Goal: Information Seeking & Learning: Learn about a topic

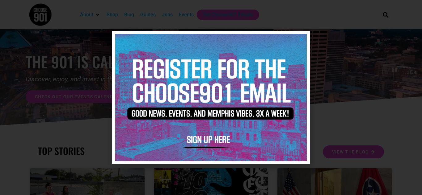
click at [301, 38] on icon "Close" at bounding box center [301, 39] width 5 height 5
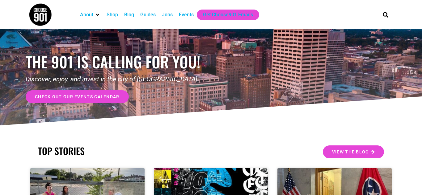
click at [168, 15] on div "Jobs" at bounding box center [167, 14] width 11 height 7
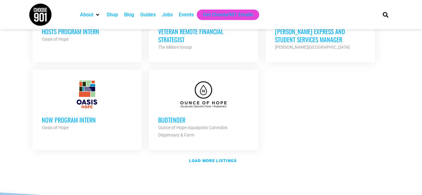
scroll to position [808, 0]
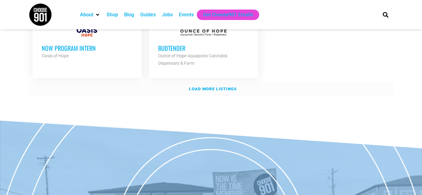
click at [210, 87] on strong "Load more listings" at bounding box center [213, 89] width 48 height 5
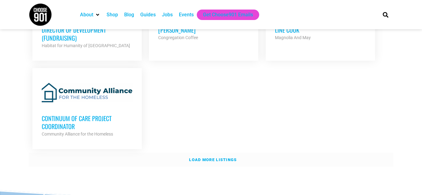
scroll to position [1346, 0]
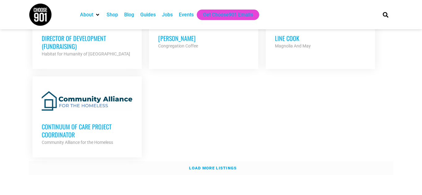
click at [214, 166] on strong "Load more listings" at bounding box center [213, 168] width 48 height 5
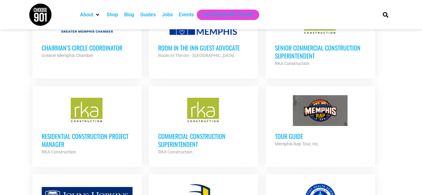
scroll to position [1595, 0]
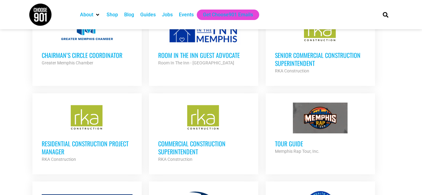
drag, startPoint x: 72, startPoint y: 135, endPoint x: 124, endPoint y: 126, distance: 52.8
click at [72, 140] on h3 "Residential Construction Project Manager" at bounding box center [87, 148] width 91 height 16
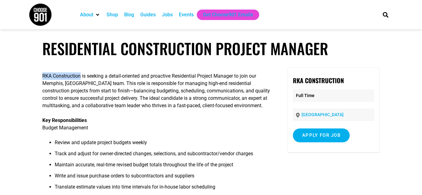
drag, startPoint x: 81, startPoint y: 77, endPoint x: 44, endPoint y: 78, distance: 37.7
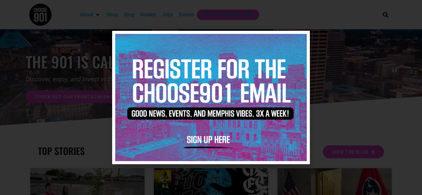
click at [302, 40] on icon "Close" at bounding box center [301, 39] width 5 height 5
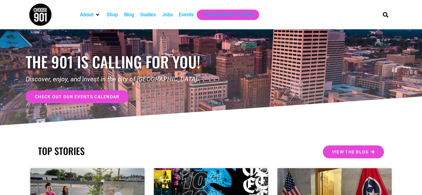
click at [166, 14] on div "Jobs" at bounding box center [167, 14] width 11 height 7
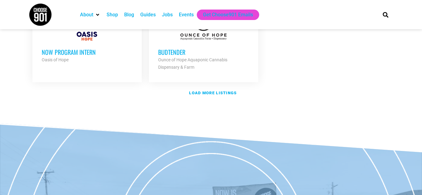
scroll to position [809, 0]
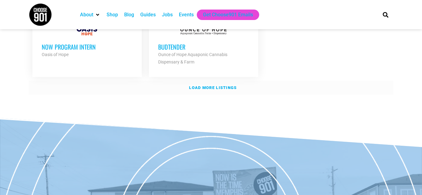
click at [209, 86] on strong "Load more listings" at bounding box center [213, 88] width 48 height 5
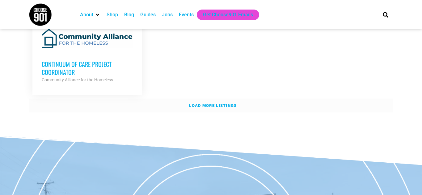
scroll to position [1379, 0]
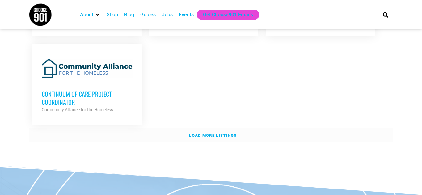
click at [198, 133] on strong "Load more listings" at bounding box center [213, 135] width 48 height 5
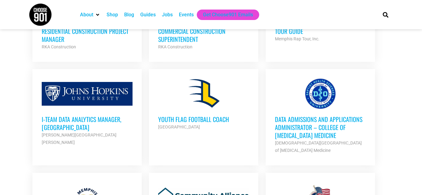
scroll to position [1714, 0]
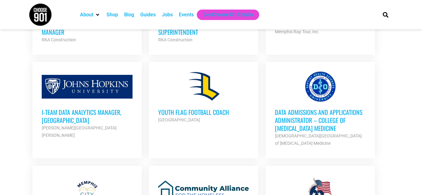
click at [112, 108] on h3 "i-team Data Analytics Manager, Memphis" at bounding box center [87, 116] width 91 height 16
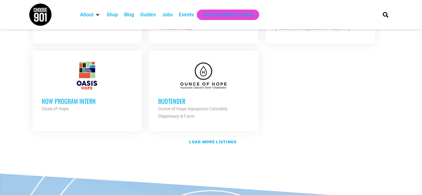
scroll to position [756, 0]
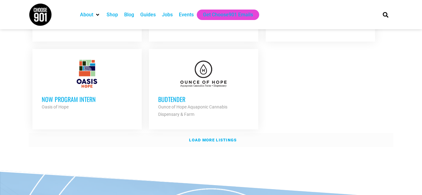
drag, startPoint x: 207, startPoint y: 133, endPoint x: 229, endPoint y: 128, distance: 22.5
click at [208, 138] on strong "Load more listings" at bounding box center [213, 140] width 48 height 5
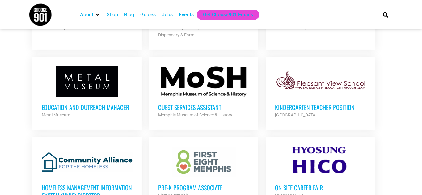
scroll to position [833, 0]
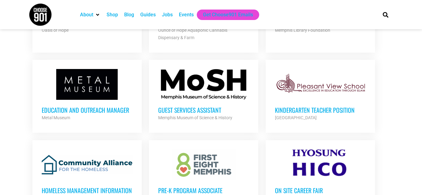
drag, startPoint x: 206, startPoint y: 103, endPoint x: 237, endPoint y: 95, distance: 32.3
click at [206, 106] on h3 "Guest Services Assistant" at bounding box center [203, 110] width 91 height 8
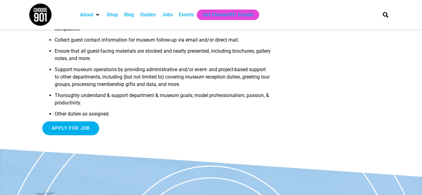
scroll to position [176, 0]
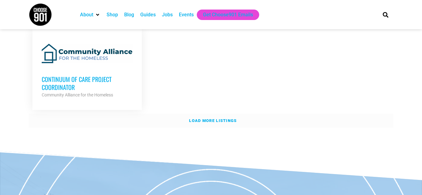
scroll to position [1386, 0]
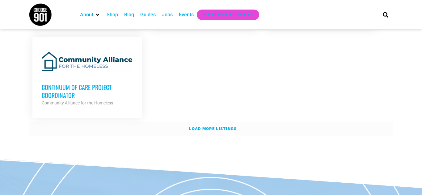
drag, startPoint x: 202, startPoint y: 121, endPoint x: 208, endPoint y: 119, distance: 6.7
click at [203, 127] on strong "Load more listings" at bounding box center [213, 129] width 48 height 5
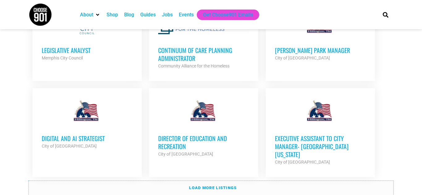
scroll to position [1873, 0]
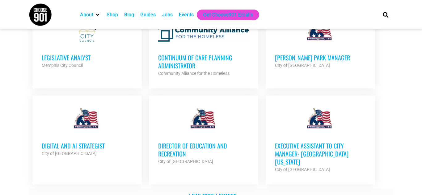
click at [229, 193] on strong "Load more listings" at bounding box center [213, 195] width 48 height 5
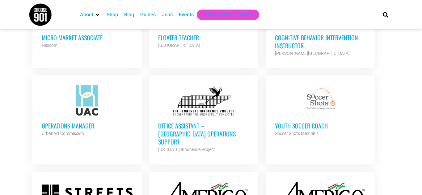
scroll to position [2195, 0]
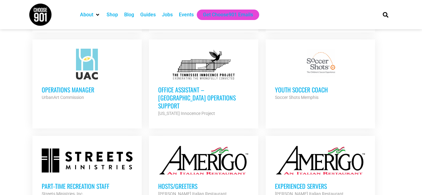
drag, startPoint x: 81, startPoint y: 76, endPoint x: 93, endPoint y: 76, distance: 11.1
click at [81, 86] on h3 "Operations Manager" at bounding box center [87, 90] width 91 height 8
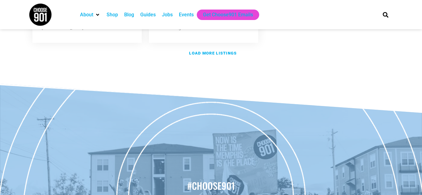
scroll to position [2479, 0]
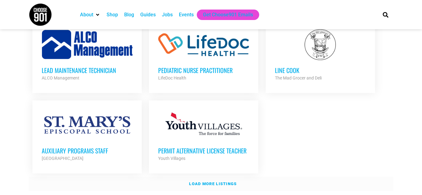
click at [221, 182] on strong "Load more listings" at bounding box center [213, 184] width 48 height 5
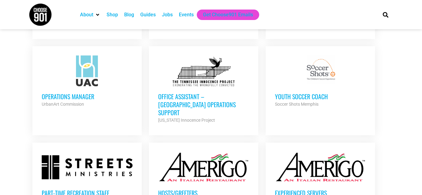
scroll to position [2253, 0]
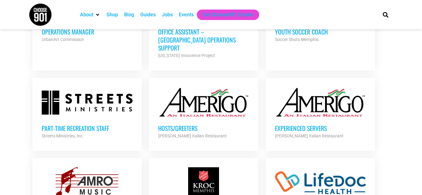
click at [79, 87] on div at bounding box center [87, 102] width 91 height 31
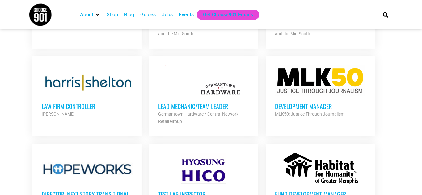
scroll to position [1097, 0]
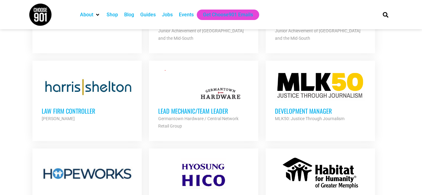
click at [329, 101] on div "Development Manager MLK50: Justice Through Journalism Partner Org" at bounding box center [320, 112] width 91 height 22
